Goal: Task Accomplishment & Management: Manage account settings

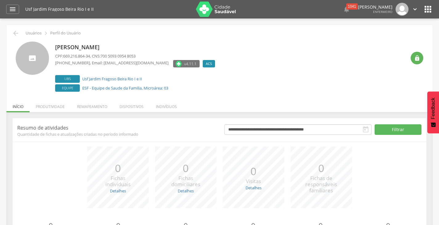
click at [430, 9] on icon "" at bounding box center [428, 9] width 10 height 10
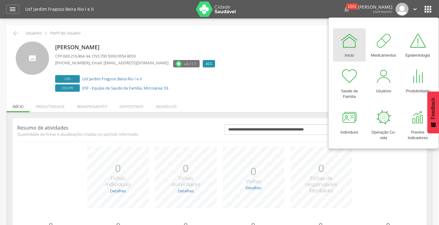
click at [347, 43] on div at bounding box center [349, 40] width 18 height 18
click at [347, 39] on div at bounding box center [349, 40] width 18 height 18
click at [10, 10] on icon "" at bounding box center [12, 9] width 7 height 7
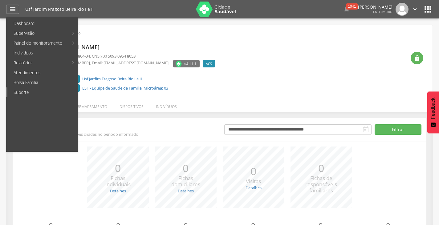
click at [26, 94] on link "Suporte" at bounding box center [42, 92] width 70 height 10
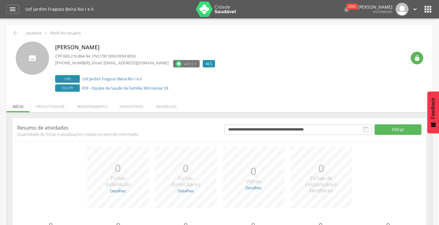
click at [415, 10] on icon "" at bounding box center [414, 9] width 7 height 7
click at [407, 22] on link "Configurações" at bounding box center [393, 22] width 49 height 8
click at [413, 9] on icon "" at bounding box center [414, 9] width 7 height 7
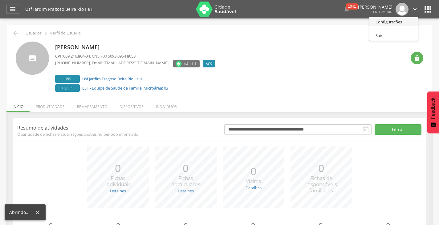
click at [407, 22] on link "Configurações" at bounding box center [393, 22] width 49 height 8
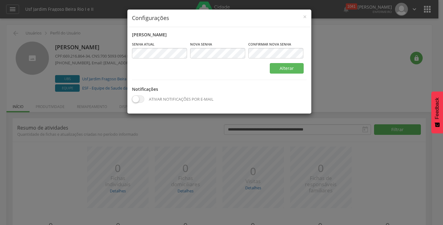
click at [324, 99] on div "× Configurações Alterar senha Senha atual Campo obrigatório [GEOGRAPHIC_DATA] C…" at bounding box center [221, 112] width 443 height 225
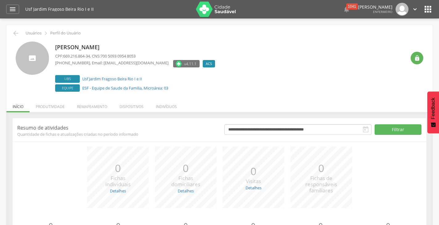
click at [417, 9] on icon "" at bounding box center [414, 9] width 7 height 7
click at [396, 22] on link "Configurações" at bounding box center [393, 22] width 49 height 8
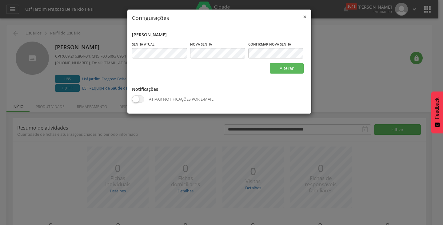
click at [305, 18] on span "×" at bounding box center [305, 16] width 4 height 9
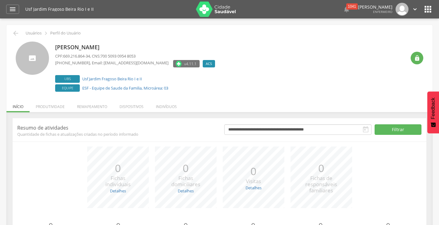
click at [413, 10] on icon "" at bounding box center [414, 9] width 7 height 7
click at [391, 22] on link "Configurações" at bounding box center [393, 22] width 49 height 8
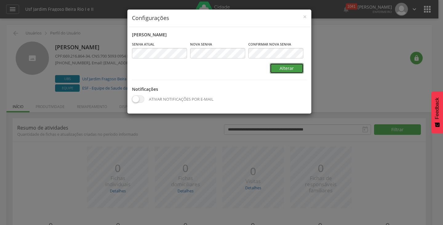
click at [280, 67] on button "Alterar" at bounding box center [287, 68] width 34 height 10
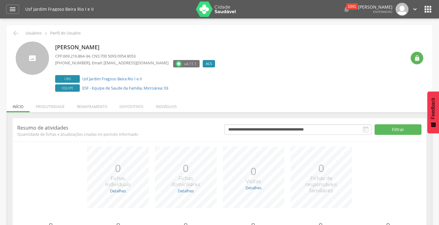
click at [41, 64] on div at bounding box center [32, 58] width 33 height 33
click at [175, 63] on img at bounding box center [178, 64] width 6 height 6
click at [184, 64] on span "v4.11.1" at bounding box center [190, 64] width 12 height 6
click at [170, 54] on p "CPF: 879.803.634-34 , CNS: 705 4014 0259 3599" at bounding box center [136, 56] width 163 height 6
click at [184, 65] on span "v4.11.1" at bounding box center [190, 64] width 12 height 6
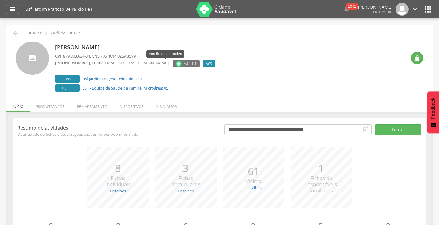
click at [184, 65] on span "v4.11.1" at bounding box center [190, 64] width 12 height 6
click at [12, 7] on icon "" at bounding box center [12, 9] width 7 height 7
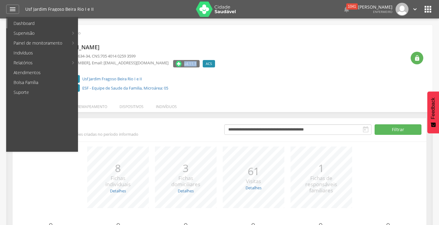
click at [24, 21] on link "Dashboard" at bounding box center [42, 23] width 70 height 10
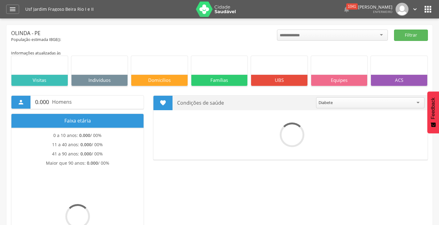
click at [415, 10] on icon "" at bounding box center [414, 9] width 7 height 7
click at [381, 37] on link "Sair" at bounding box center [393, 36] width 49 height 8
